Goal: Task Accomplishment & Management: Use online tool/utility

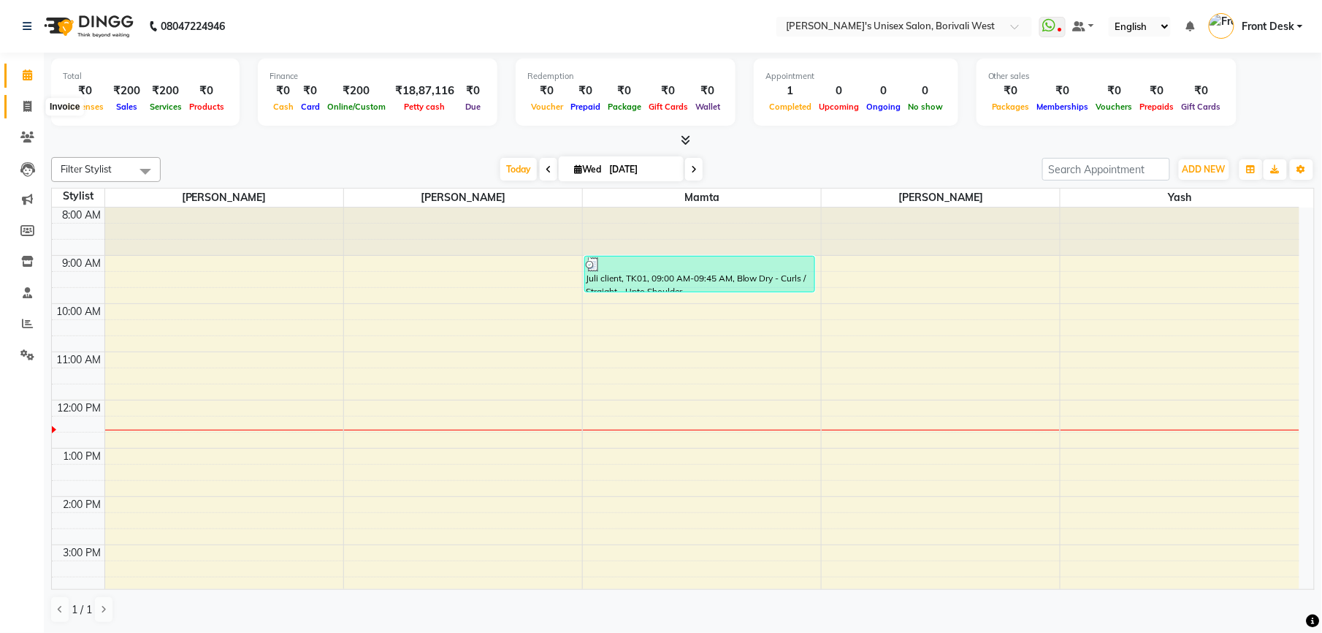
click at [25, 103] on icon at bounding box center [27, 106] width 8 height 11
select select "service"
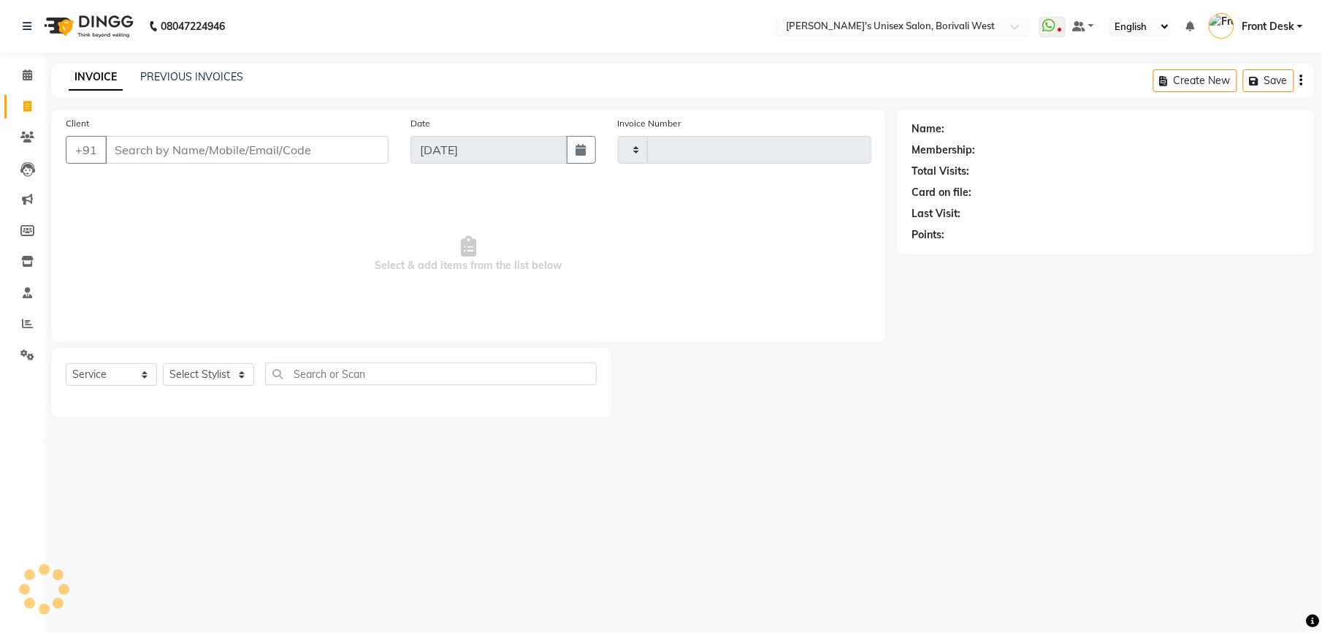
type input "0994"
select select "4025"
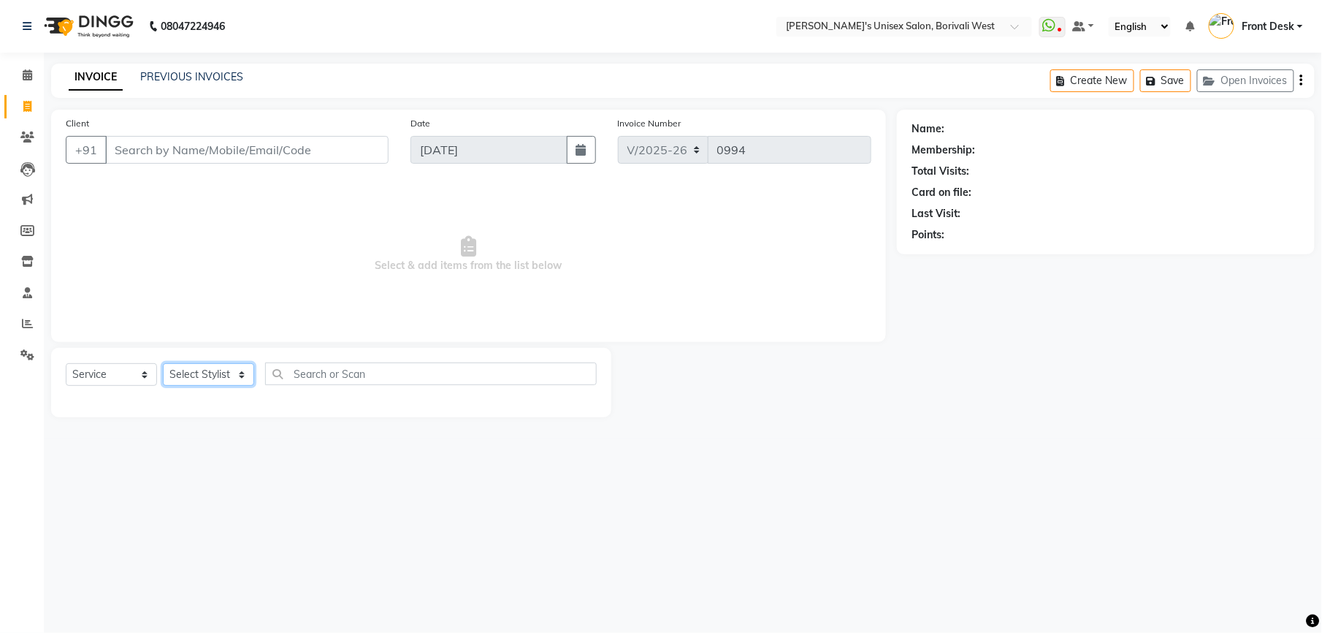
click at [238, 375] on select "Select Stylist Front Desk [PERSON_NAME] Mamta [PERSON_NAME] Yash" at bounding box center [208, 374] width 91 height 23
select select "25222"
click at [163, 363] on select "Select Stylist Front Desk [PERSON_NAME] Mamta [PERSON_NAME] Yash" at bounding box center [208, 374] width 91 height 23
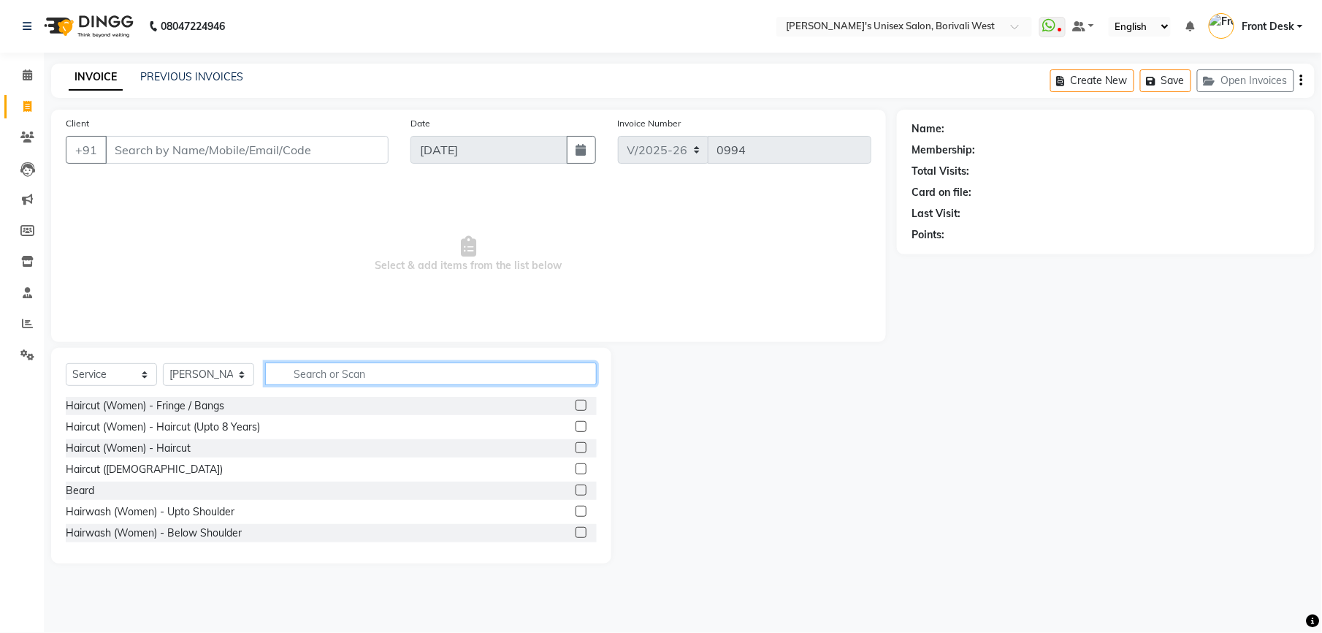
click at [313, 372] on input "text" at bounding box center [431, 373] width 332 height 23
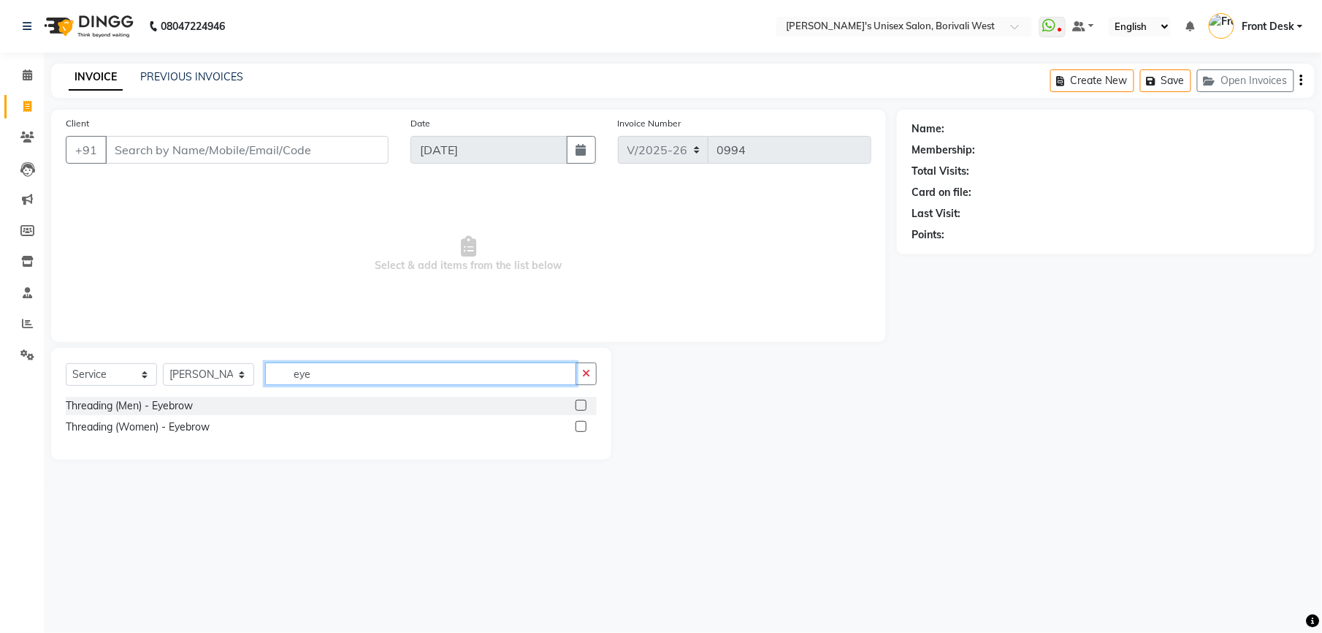
type input "eye"
click at [579, 402] on label at bounding box center [581, 405] width 11 height 11
click at [579, 402] on input "checkbox" at bounding box center [580, 405] width 9 height 9
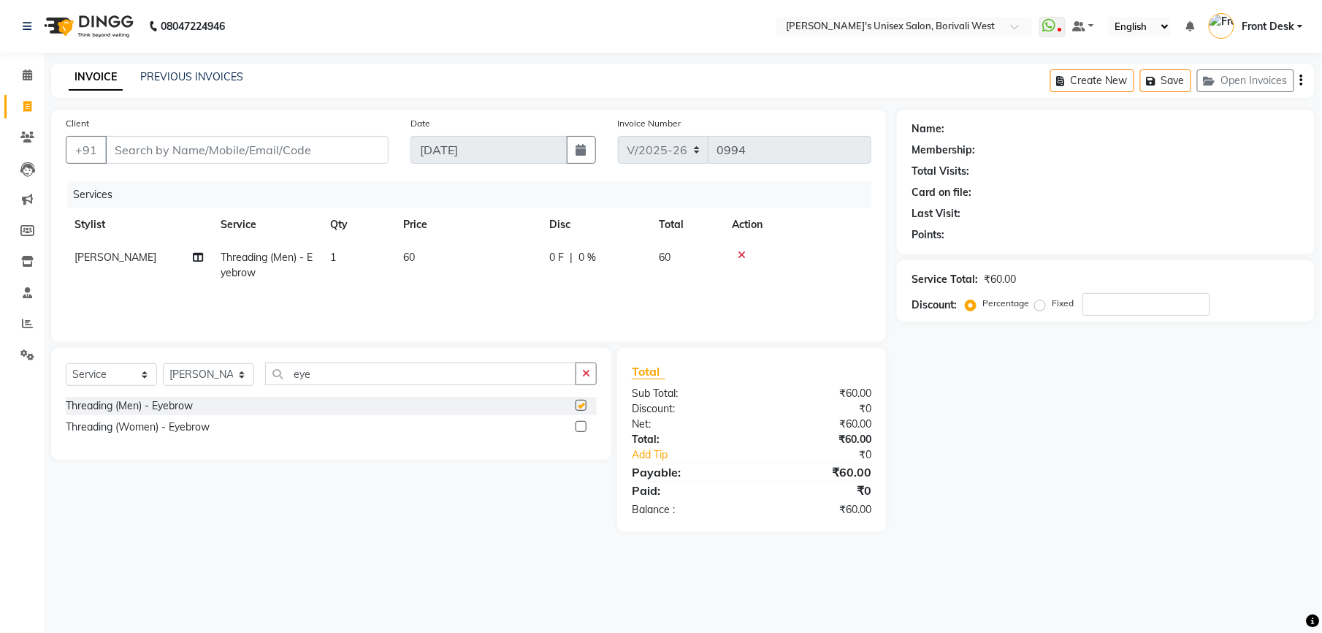
checkbox input "false"
click at [580, 422] on label at bounding box center [581, 426] width 11 height 11
click at [580, 422] on input "checkbox" at bounding box center [580, 426] width 9 height 9
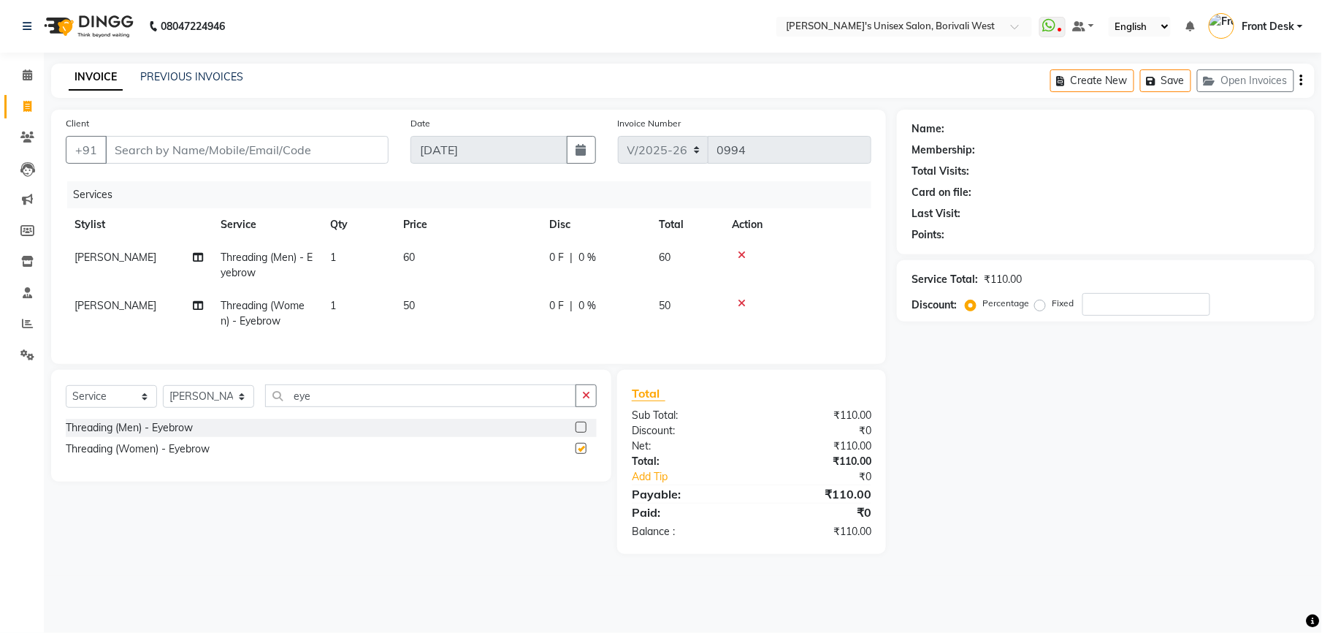
checkbox input "false"
click at [741, 254] on icon at bounding box center [742, 255] width 8 height 10
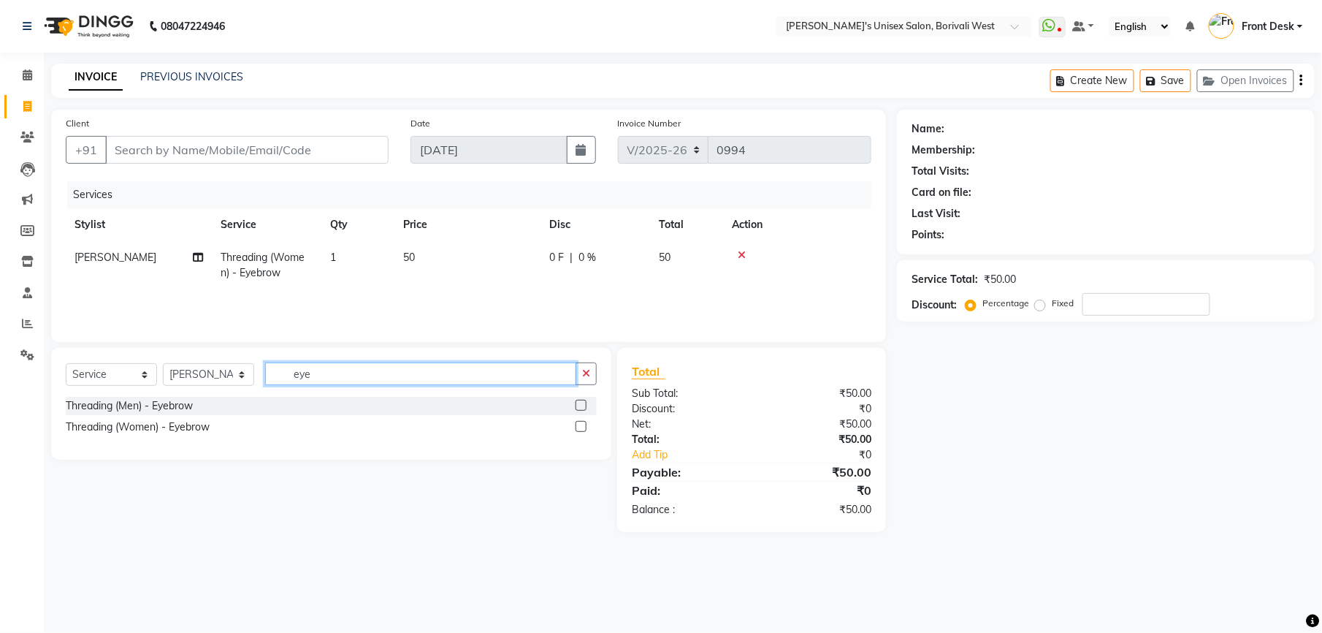
click at [513, 370] on input "eye" at bounding box center [420, 373] width 311 height 23
type input "e"
type input "for"
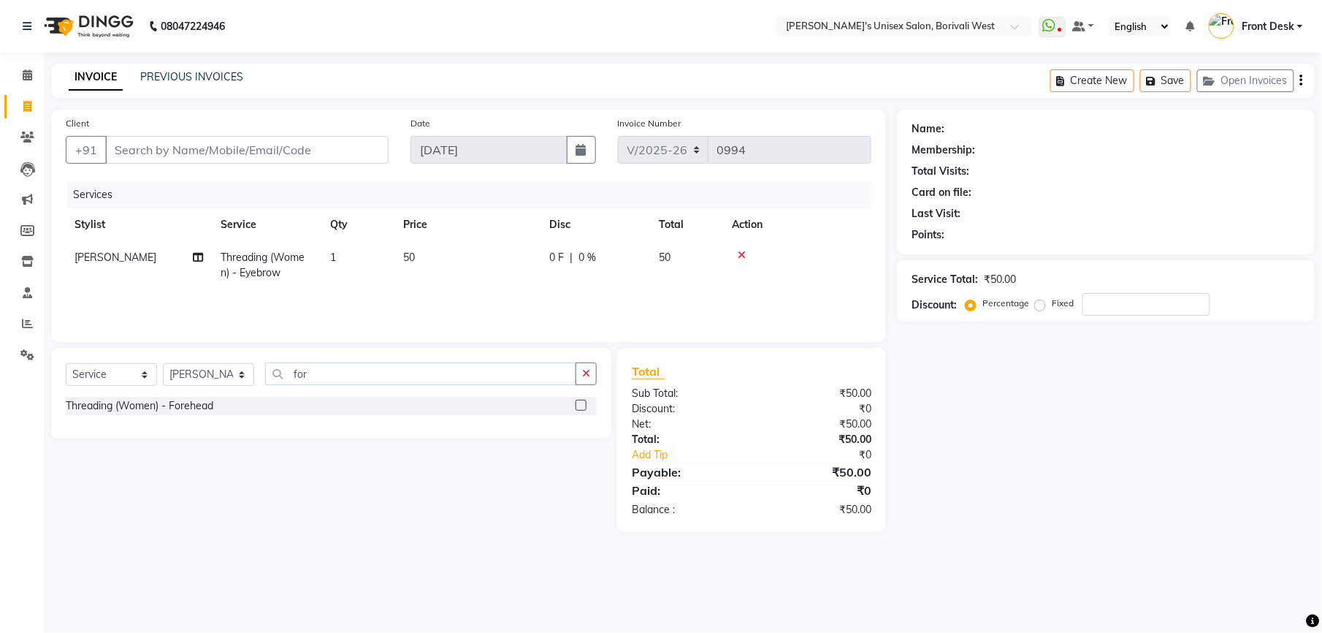
click at [580, 408] on label at bounding box center [581, 405] width 11 height 11
click at [580, 408] on input "checkbox" at bounding box center [580, 405] width 9 height 9
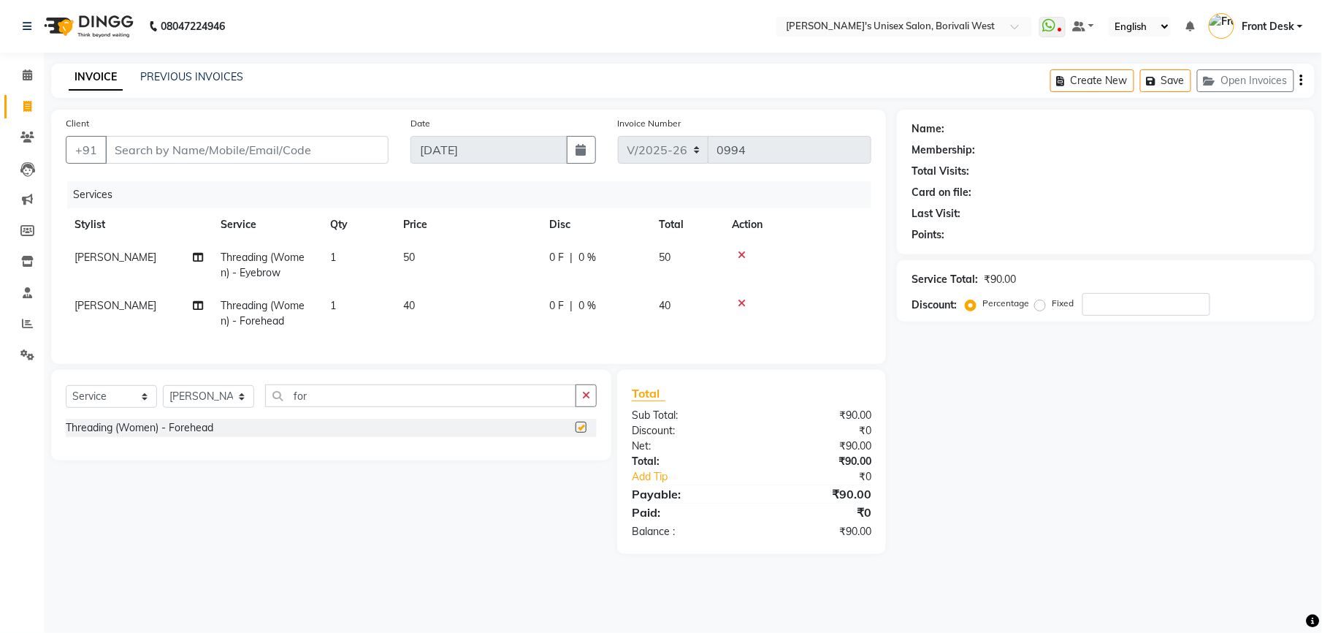
checkbox input "false"
click at [360, 147] on input "Client" at bounding box center [246, 150] width 283 height 28
type input "9"
type input "0"
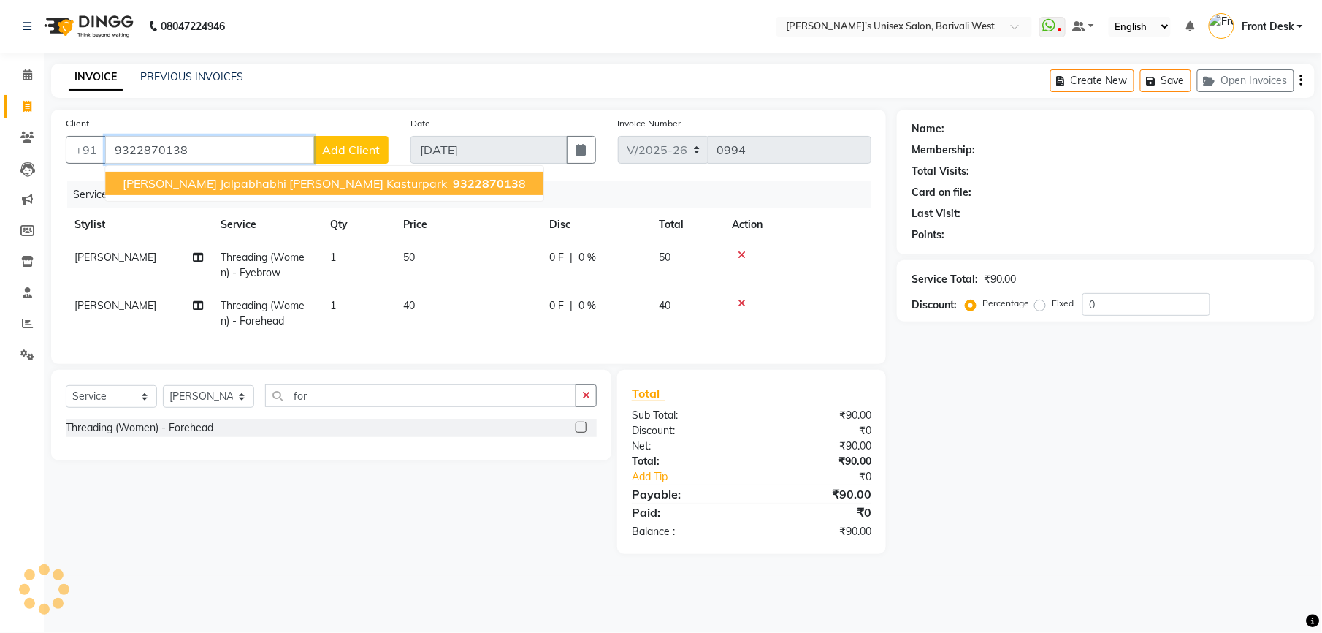
type input "9322870138"
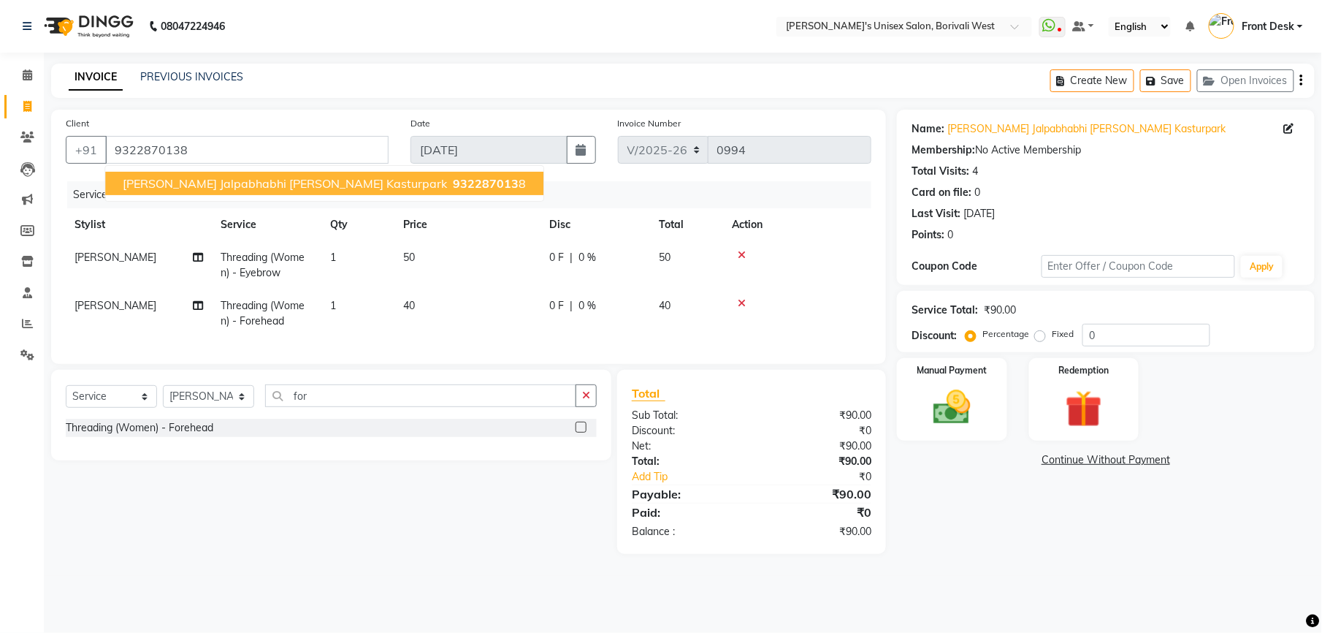
click at [224, 180] on span "[PERSON_NAME] Jalpabhabhi [PERSON_NAME] Kasturpark" at bounding box center [285, 183] width 324 height 15
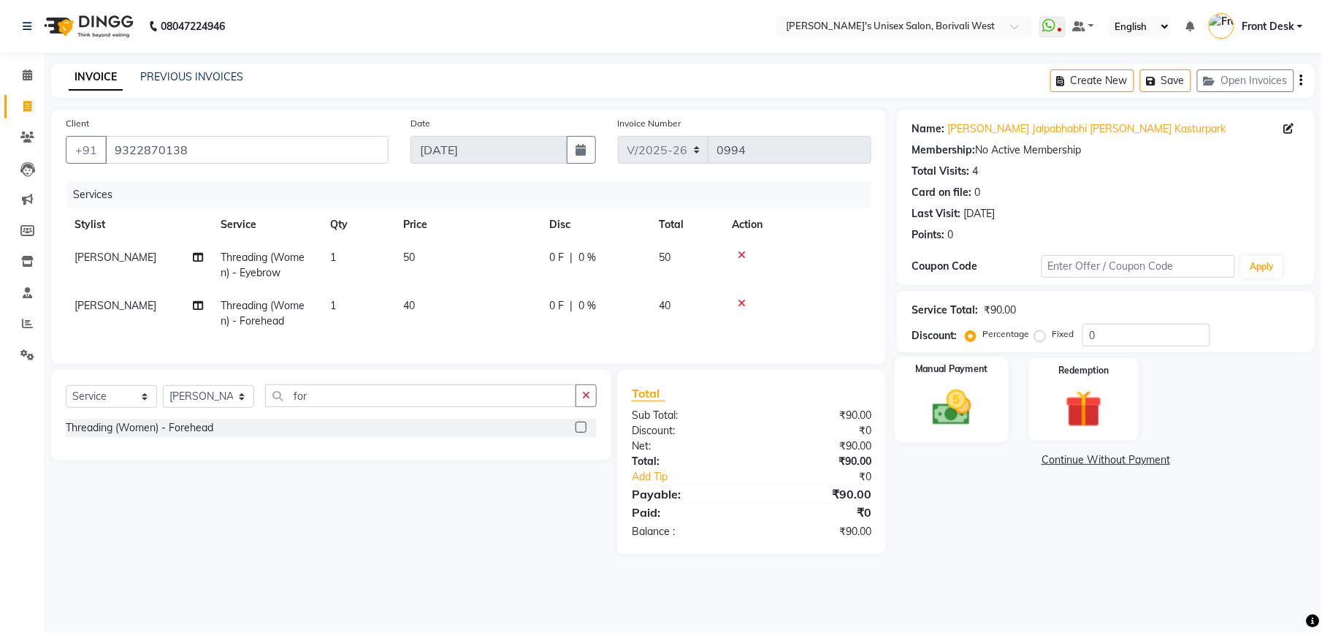
click at [945, 394] on img at bounding box center [951, 407] width 63 height 45
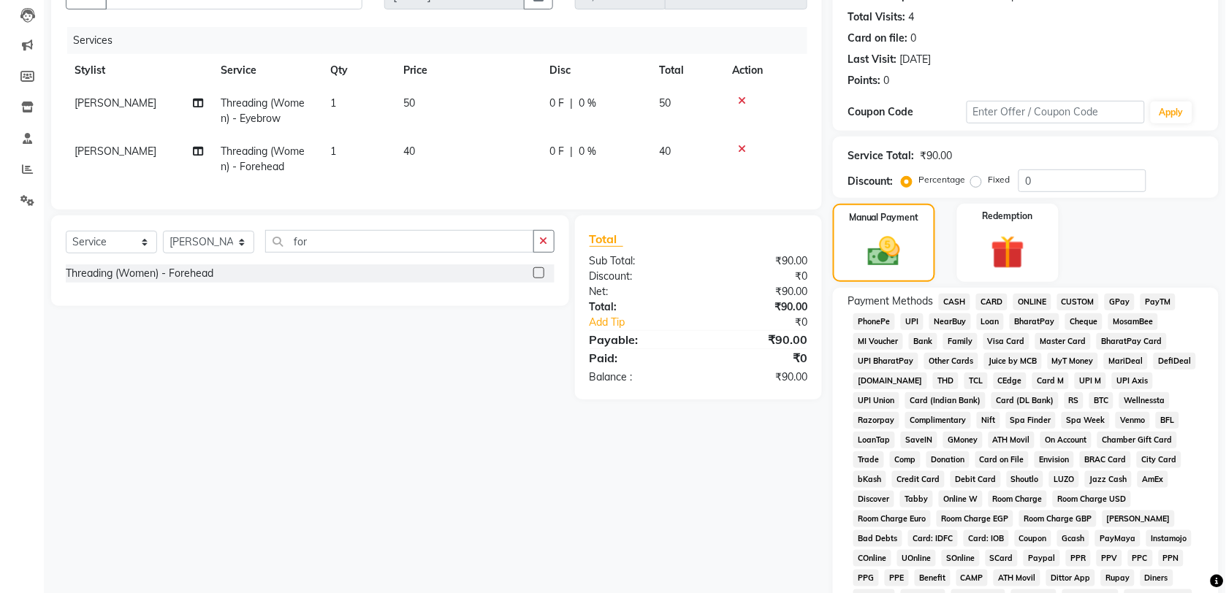
scroll to position [121, 0]
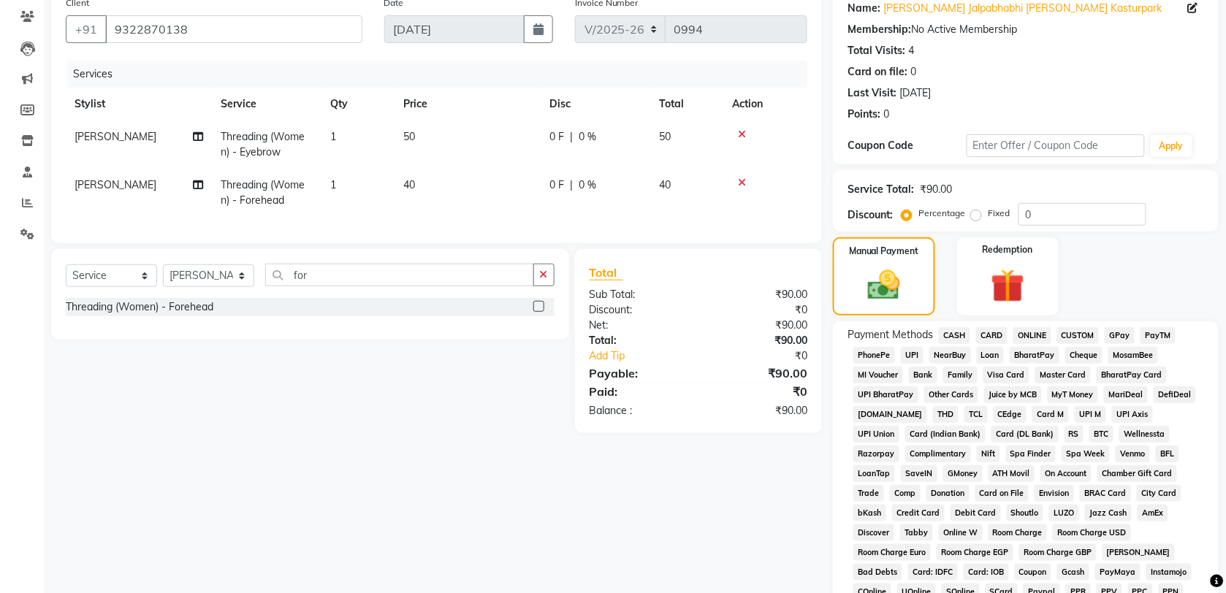
click at [1118, 333] on span "GPay" at bounding box center [1120, 335] width 30 height 17
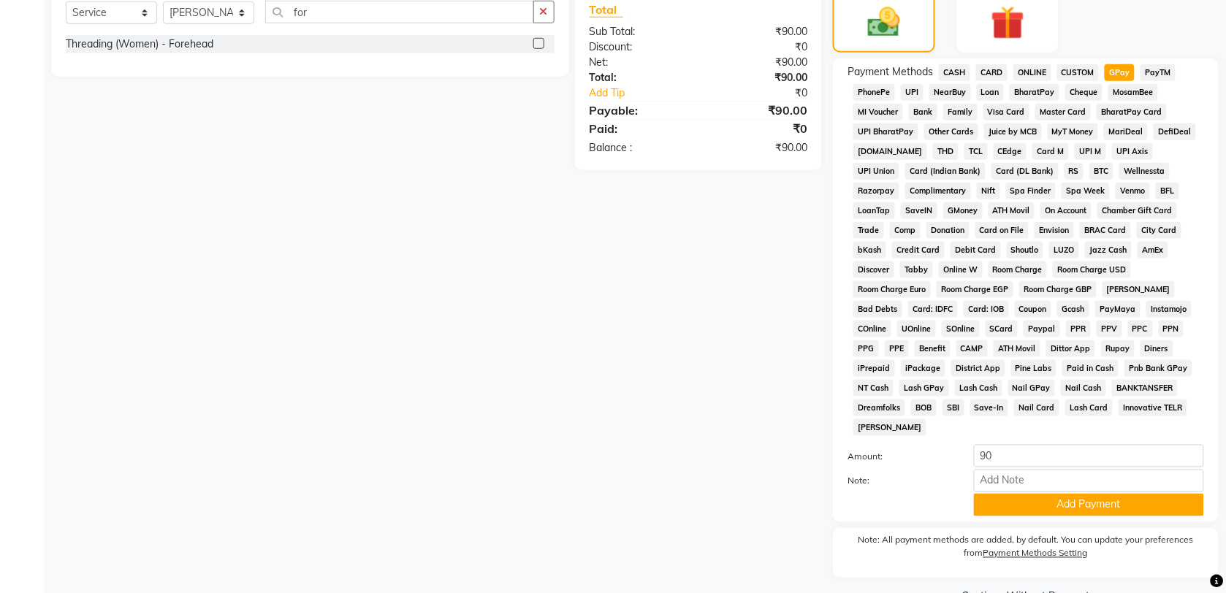
scroll to position [399, 0]
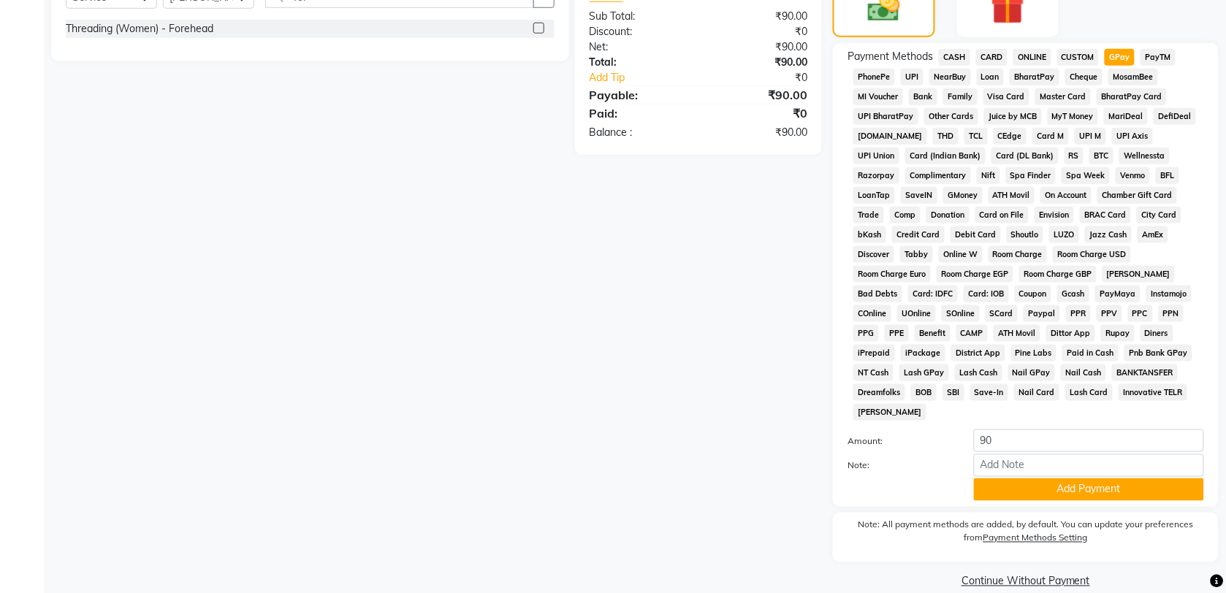
click at [1005, 345] on span "District App" at bounding box center [978, 353] width 54 height 17
click at [1067, 478] on button "Add Payment" at bounding box center [1089, 489] width 230 height 23
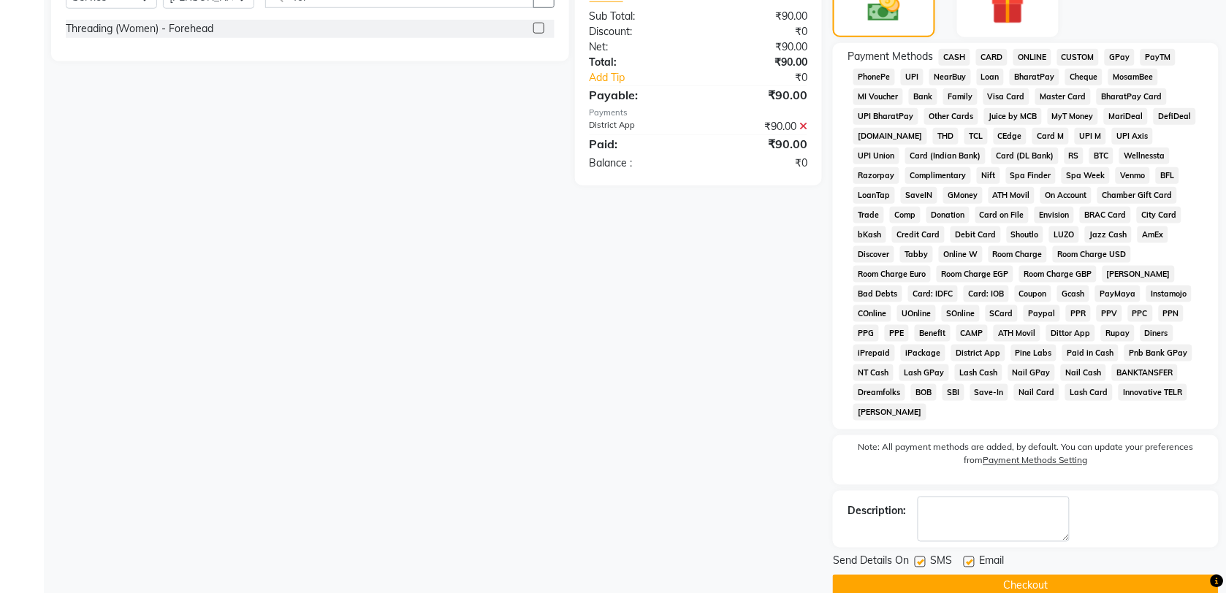
click at [1001, 575] on button "Checkout" at bounding box center [1026, 586] width 386 height 23
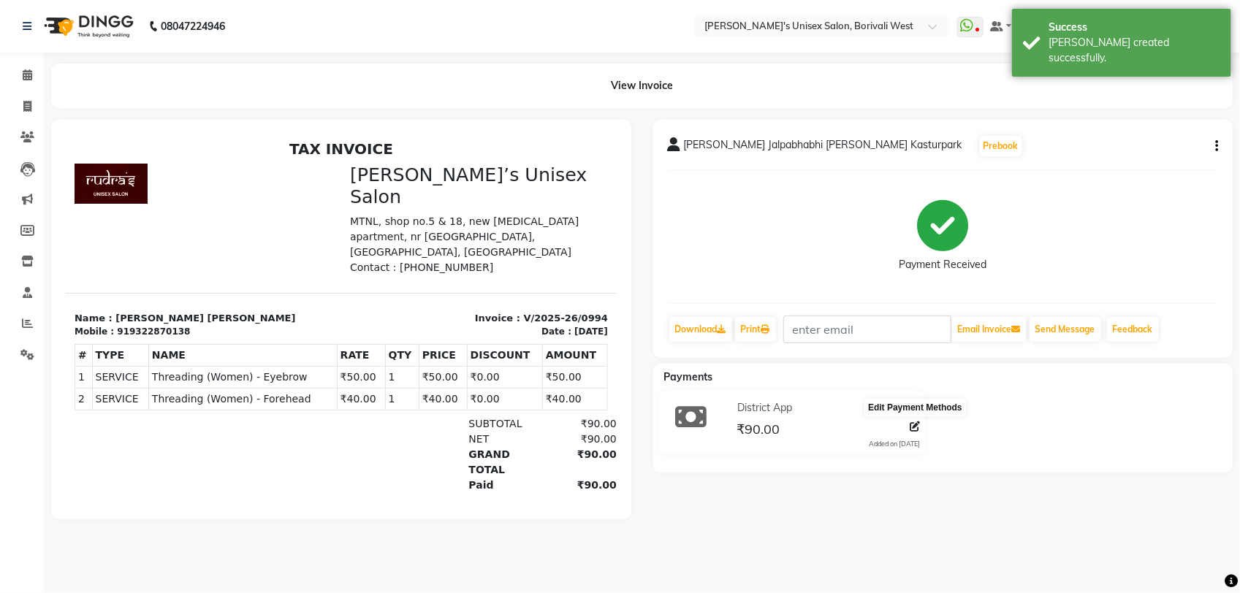
click at [918, 422] on icon at bounding box center [914, 427] width 10 height 10
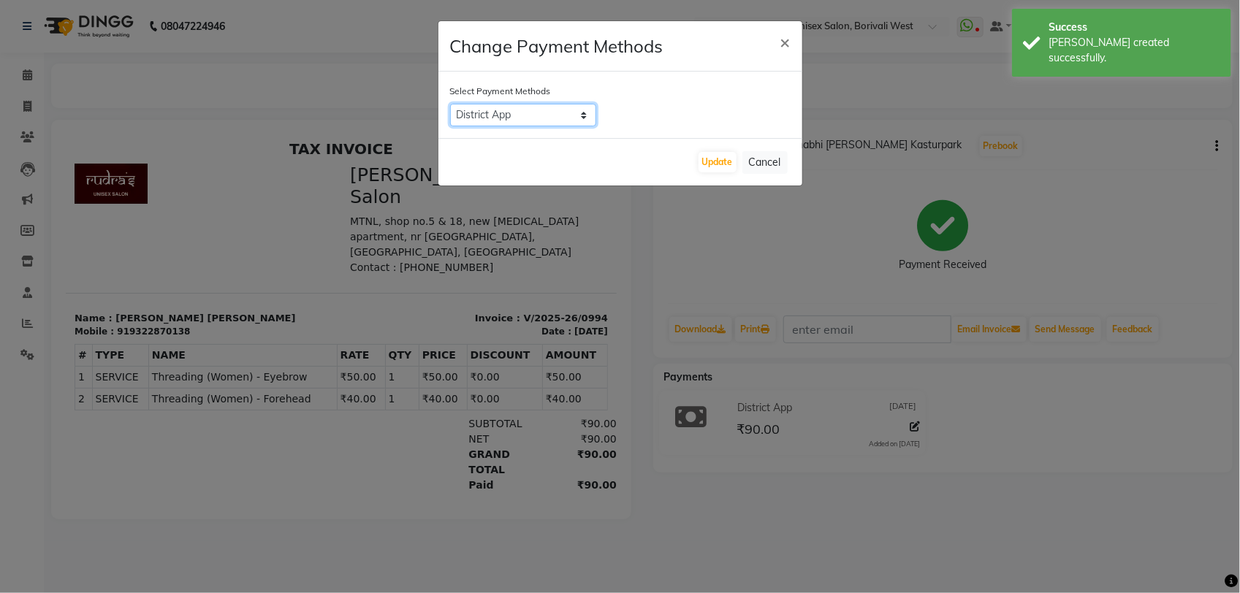
click at [582, 111] on select "CASH CARD ONLINE CUSTOM GPay PayTM PhonePe UPI NearBuy Loan BharatPay Cheque Mo…" at bounding box center [523, 115] width 146 height 23
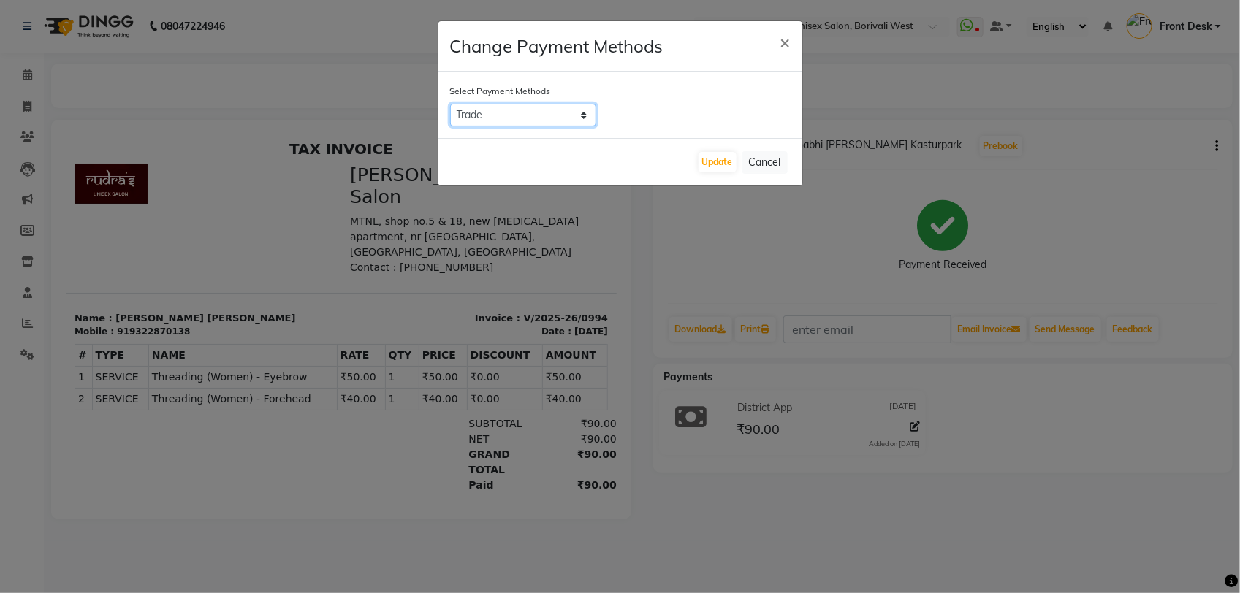
click at [450, 104] on select "CASH CARD ONLINE CUSTOM GPay PayTM PhonePe UPI NearBuy Loan BharatPay Cheque Mo…" at bounding box center [523, 115] width 146 height 23
click at [586, 110] on select "CASH CARD ONLINE CUSTOM GPay PayTM PhonePe UPI NearBuy Loan BharatPay Cheque Mo…" at bounding box center [523, 115] width 146 height 23
select select "5"
click at [450, 104] on select "CASH CARD ONLINE CUSTOM GPay PayTM PhonePe UPI NearBuy Loan BharatPay Cheque Mo…" at bounding box center [523, 115] width 146 height 23
click at [711, 163] on button "Update" at bounding box center [717, 162] width 38 height 20
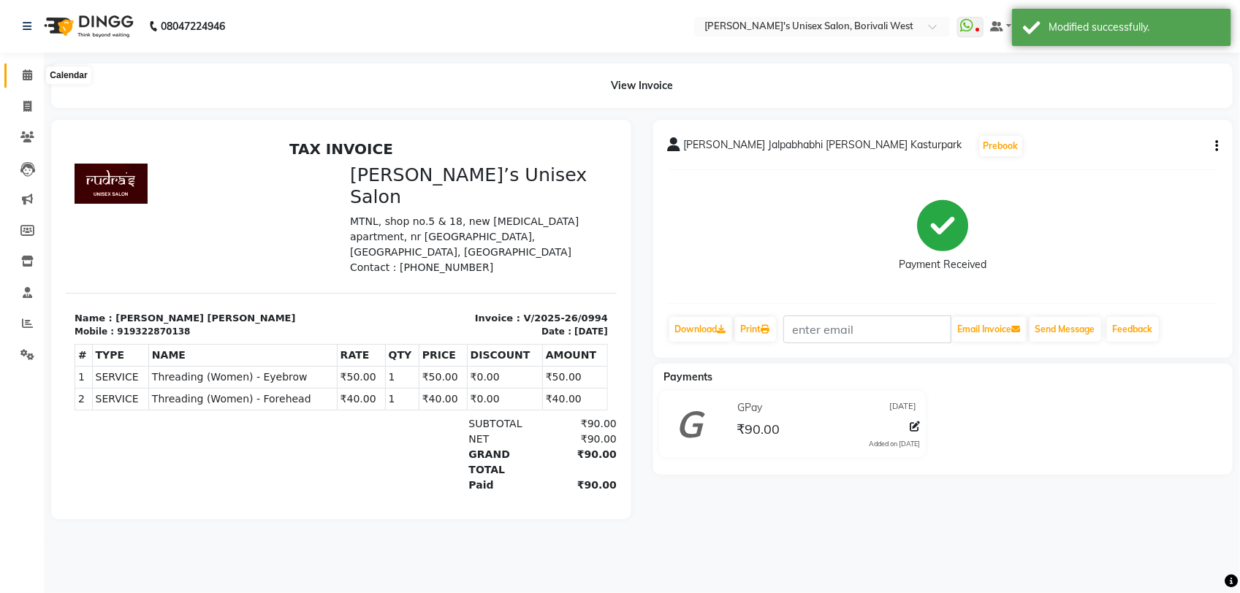
click at [29, 75] on icon at bounding box center [27, 74] width 9 height 11
